Goal: Task Accomplishment & Management: Manage account settings

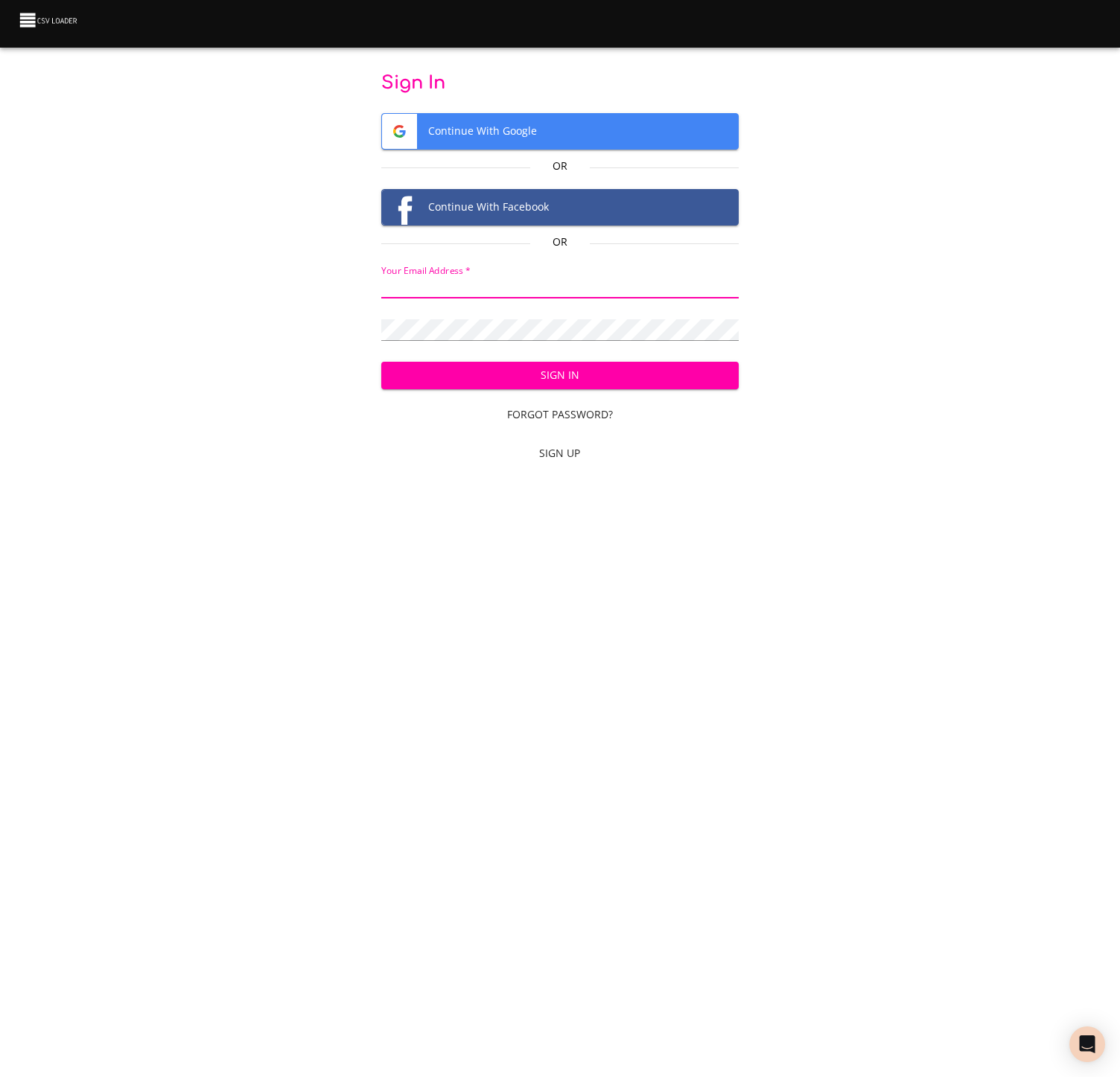
click at [475, 286] on input "email" at bounding box center [560, 287] width 357 height 21
type input "[PERSON_NAME][EMAIL_ADDRESS][DOMAIN_NAME]"
click at [532, 368] on span "Sign In" at bounding box center [560, 375] width 334 height 19
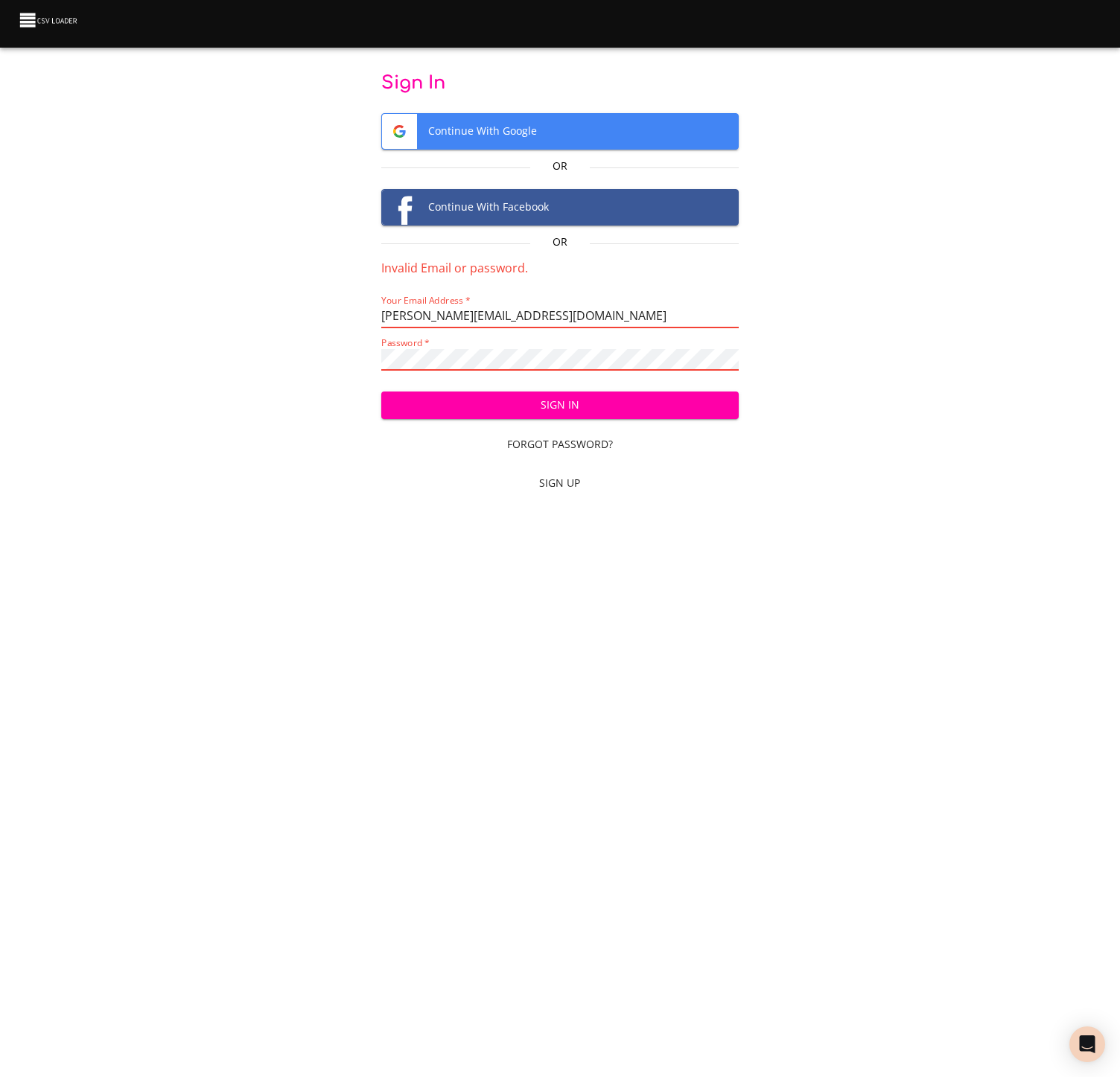
click at [472, 318] on input "[PERSON_NAME][EMAIL_ADDRESS][DOMAIN_NAME]" at bounding box center [560, 318] width 357 height 21
click at [539, 132] on span "Continue With Google" at bounding box center [560, 131] width 355 height 35
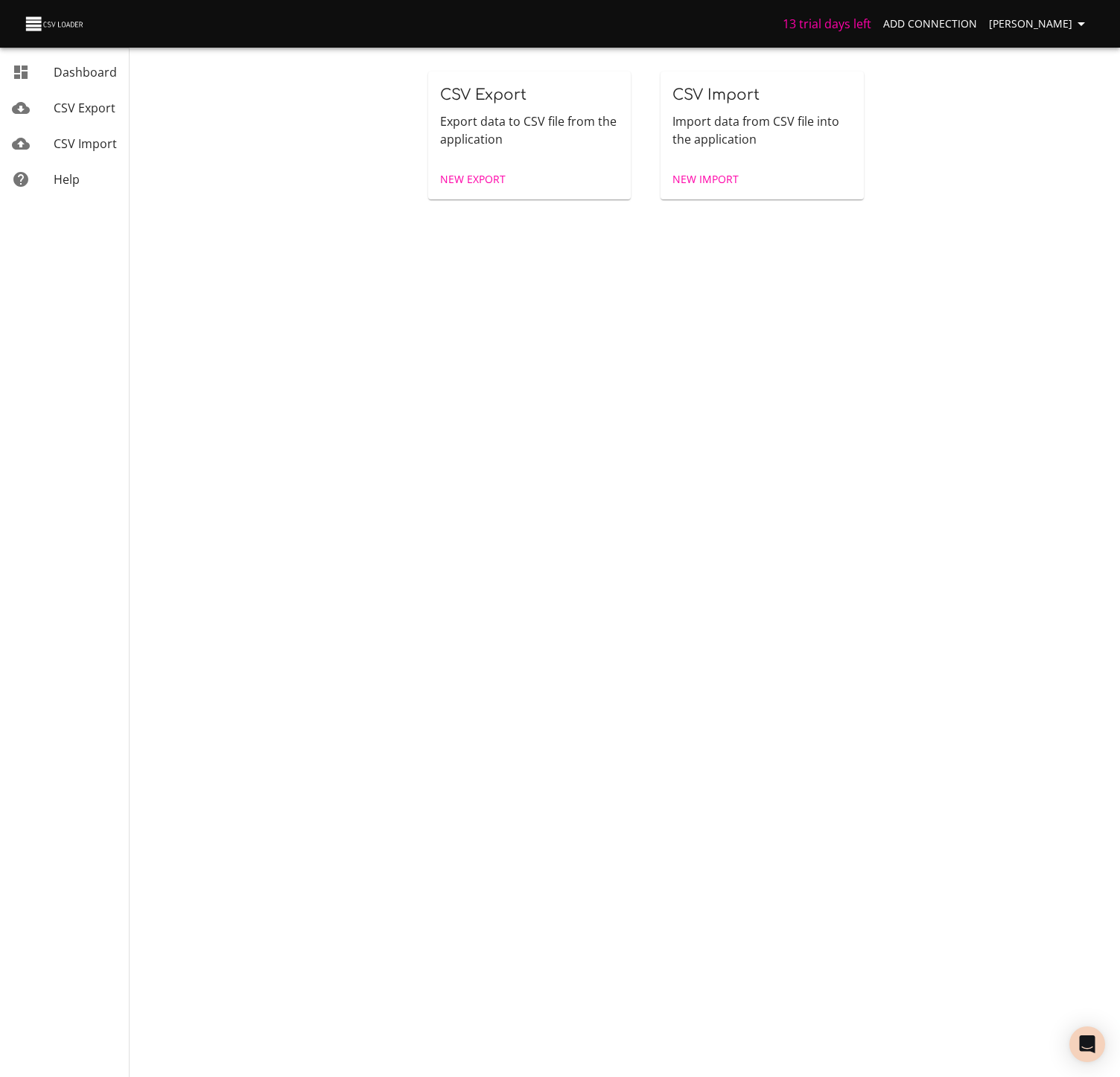
click at [96, 74] on span "Dashboard" at bounding box center [85, 73] width 64 height 16
click at [1048, 22] on span "Tomáš Berger" at bounding box center [1039, 24] width 101 height 19
click at [1049, 85] on link "Destinations" at bounding box center [1050, 83] width 95 height 27
